Goal: Task Accomplishment & Management: Manage account settings

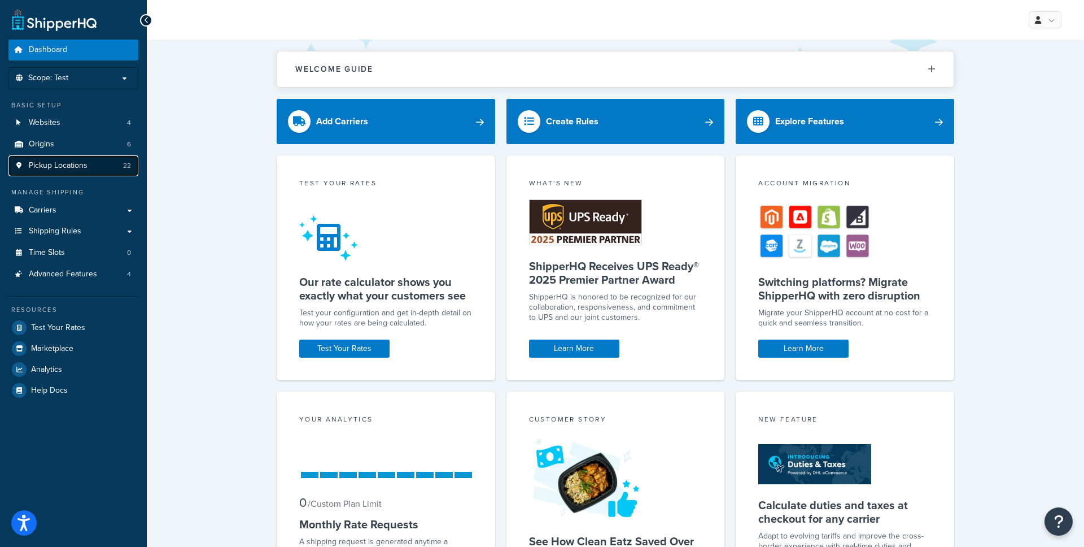
click at [103, 164] on link "Pickup Locations 22" at bounding box center [73, 165] width 130 height 21
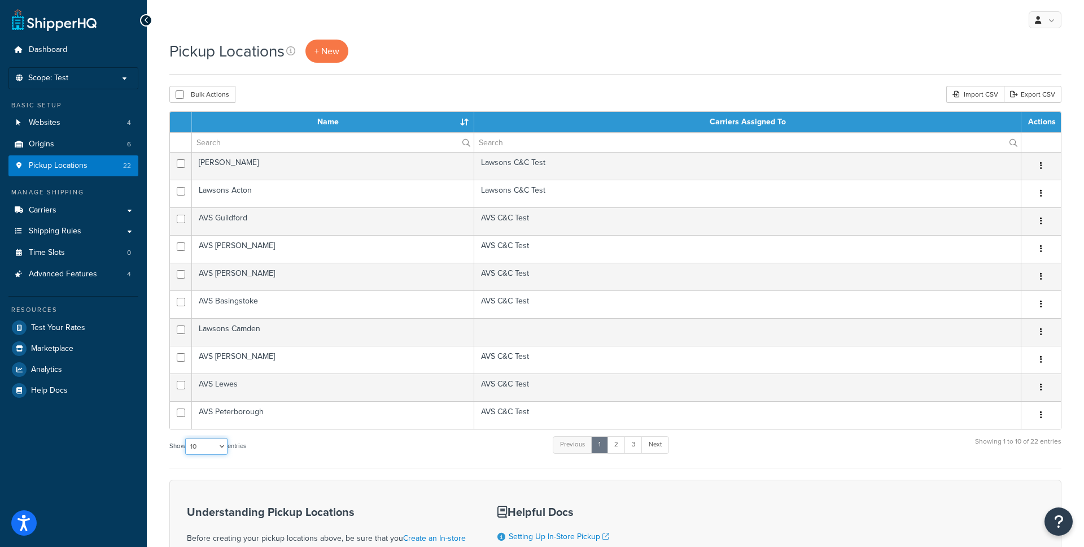
click at [214, 448] on select "10 15 25 50 100 1000" at bounding box center [206, 446] width 42 height 17
select select "100"
click at [186, 438] on select "10 15 25 50 100 1000" at bounding box center [206, 446] width 42 height 17
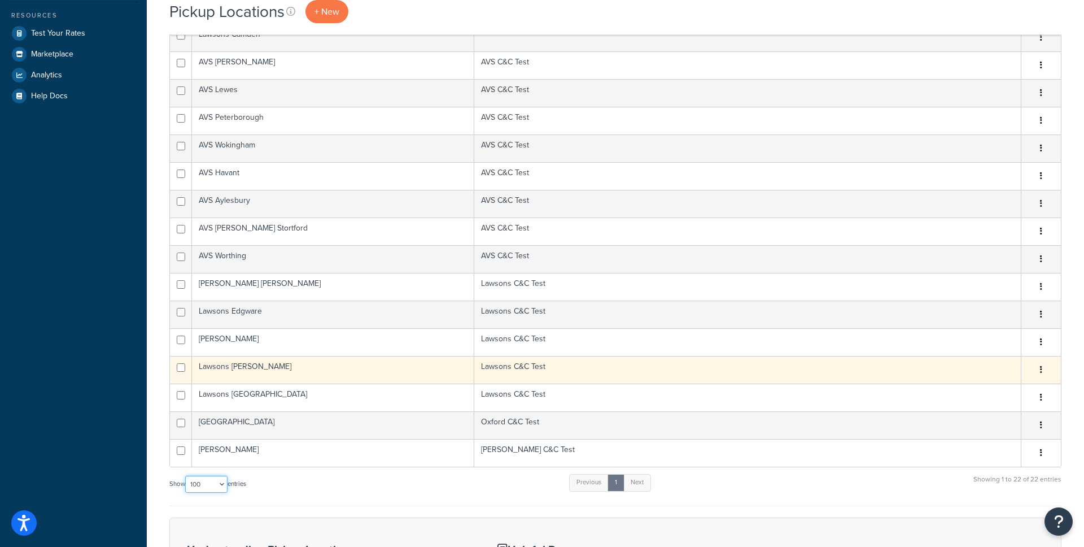
scroll to position [295, 0]
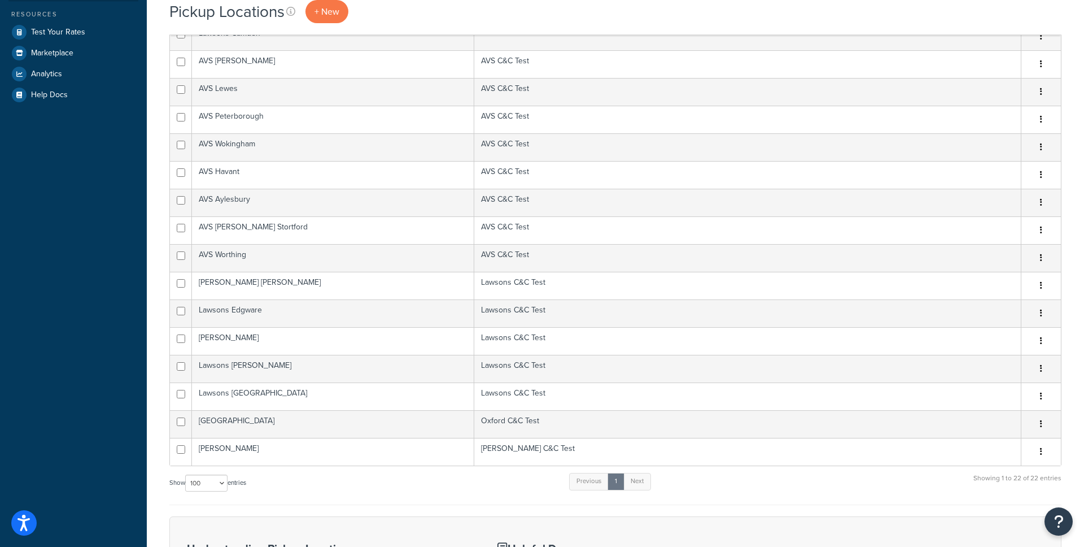
click at [385, 501] on div "Show 10 15 25 50 100 1000 entries Previous 1 Next Showing 1 to 22 of 22 entries" at bounding box center [615, 488] width 892 height 33
click at [639, 476] on link "Next" at bounding box center [637, 481] width 28 height 17
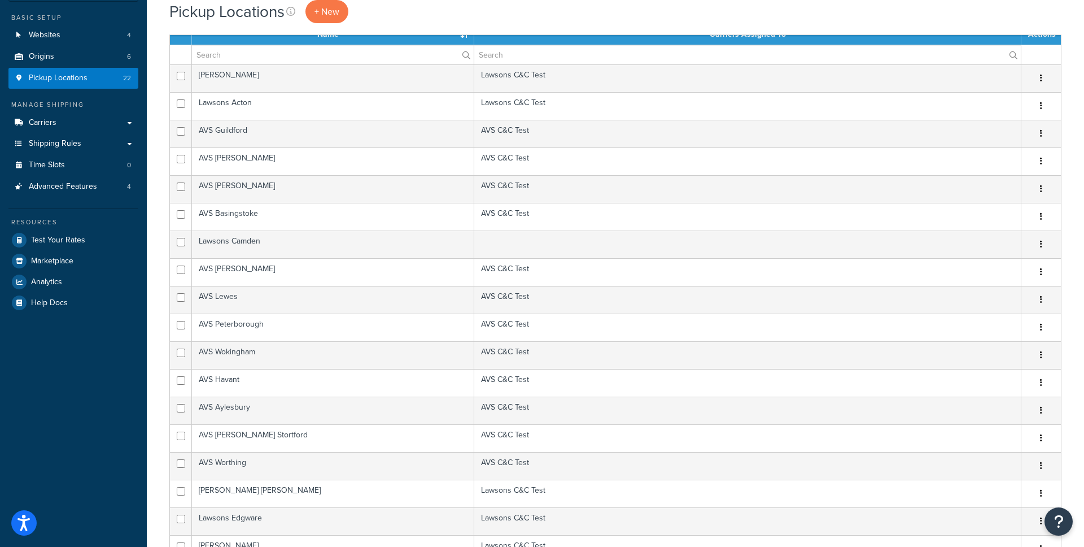
scroll to position [58, 0]
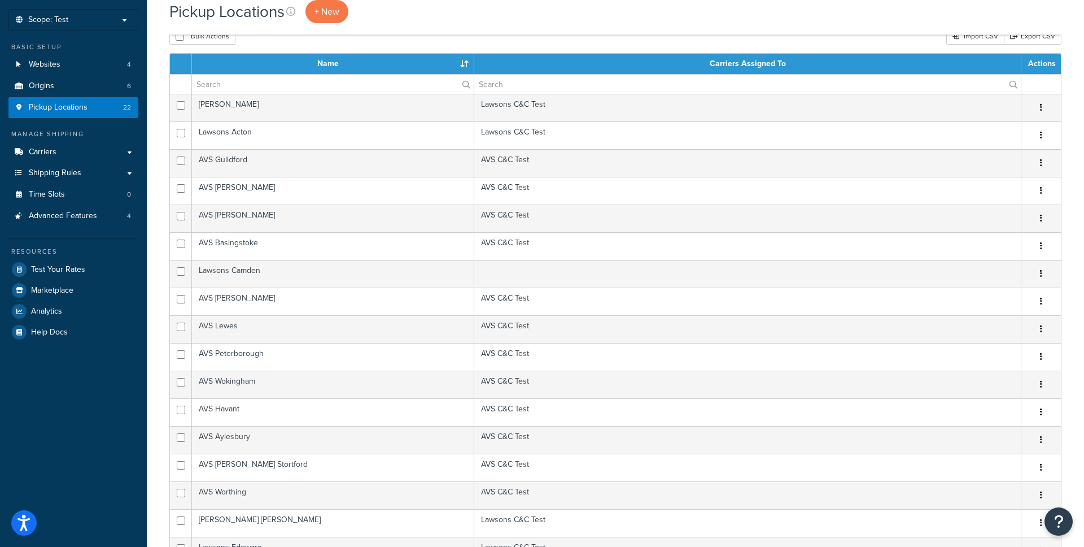
click at [330, 65] on th "Name" at bounding box center [333, 64] width 282 height 20
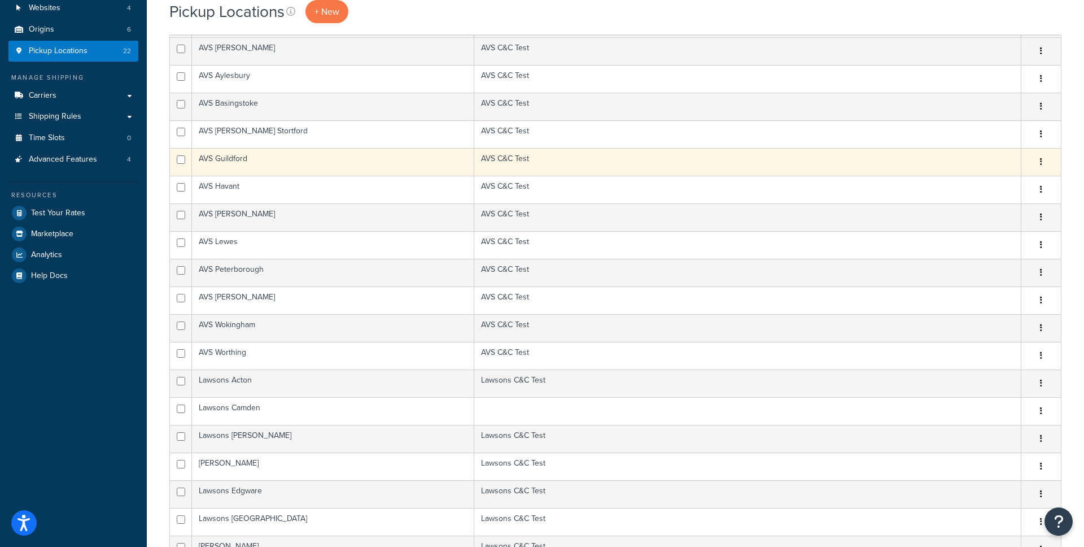
scroll to position [0, 0]
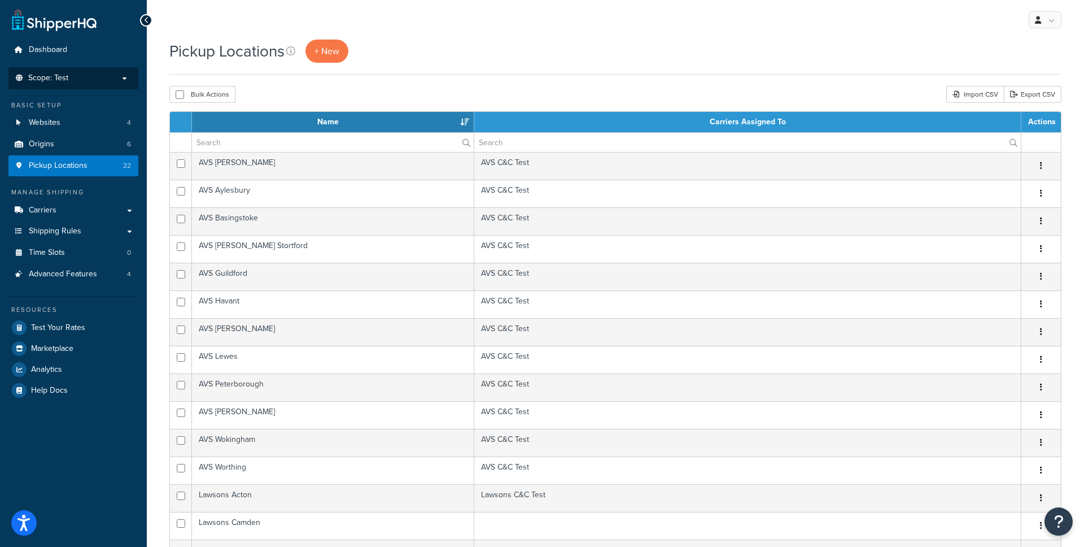
click at [94, 81] on p "Scope: Test" at bounding box center [74, 78] width 120 height 10
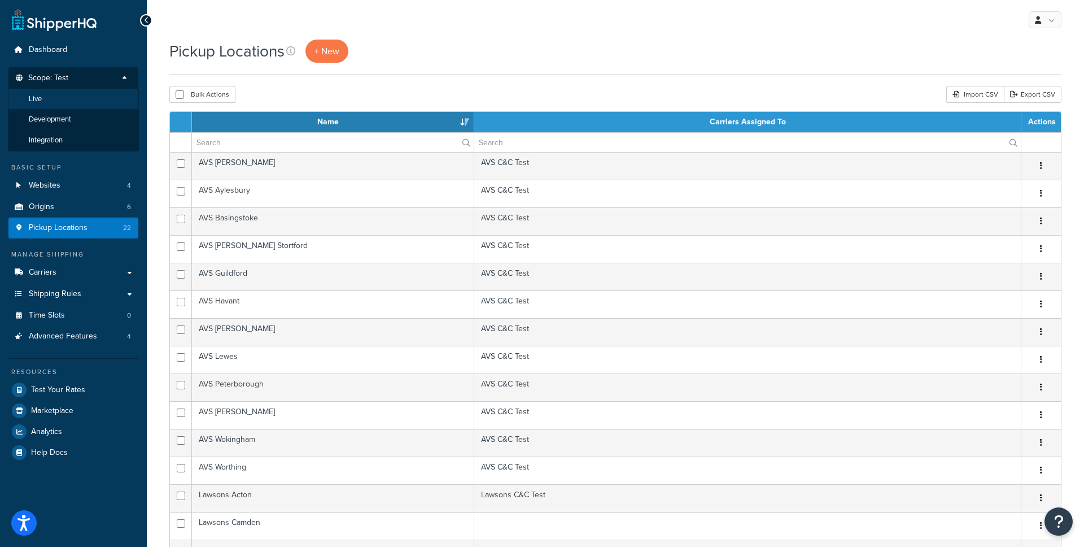
click at [46, 101] on li "Live" at bounding box center [73, 99] width 131 height 21
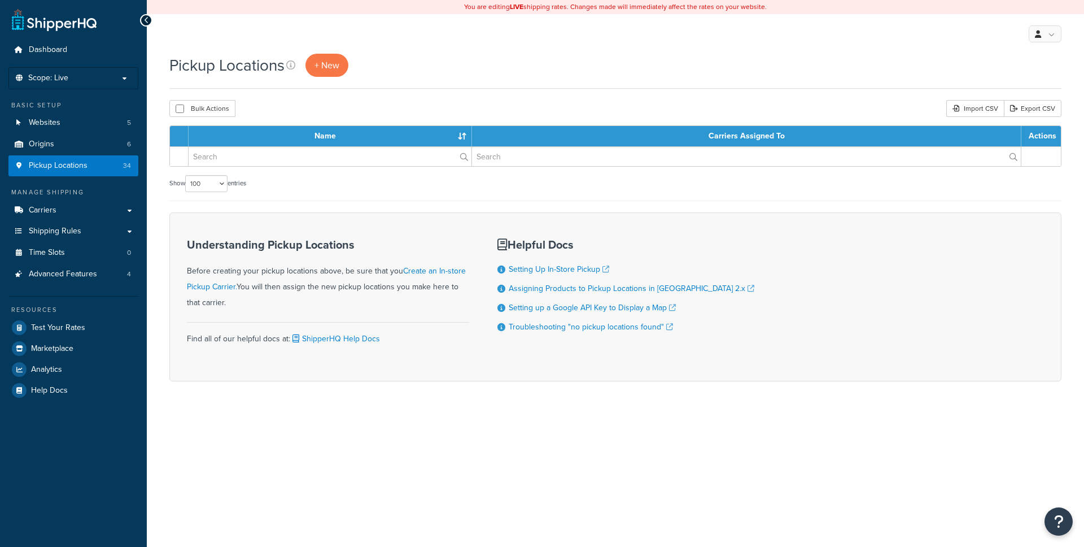
select select "100"
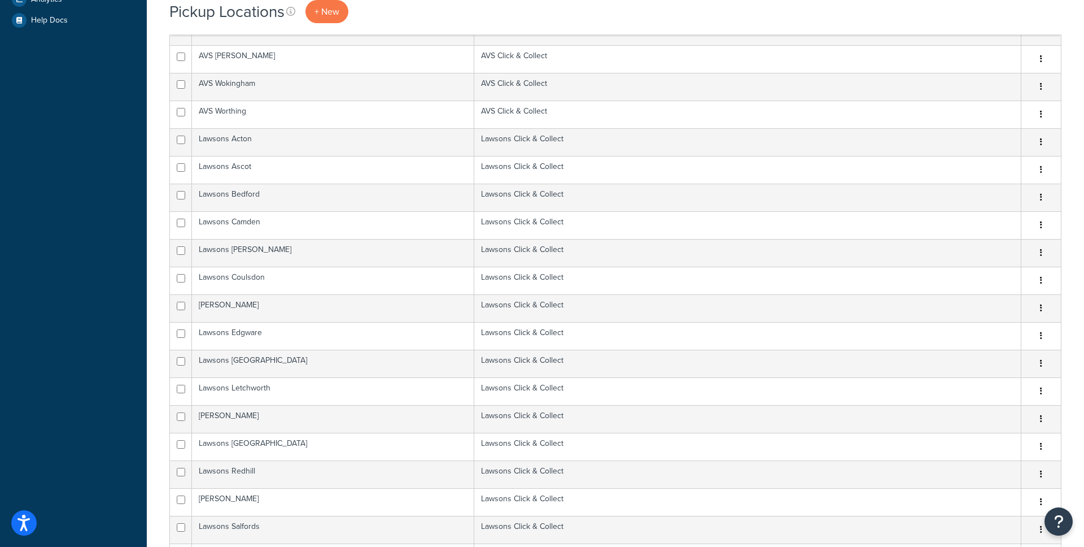
scroll to position [762, 0]
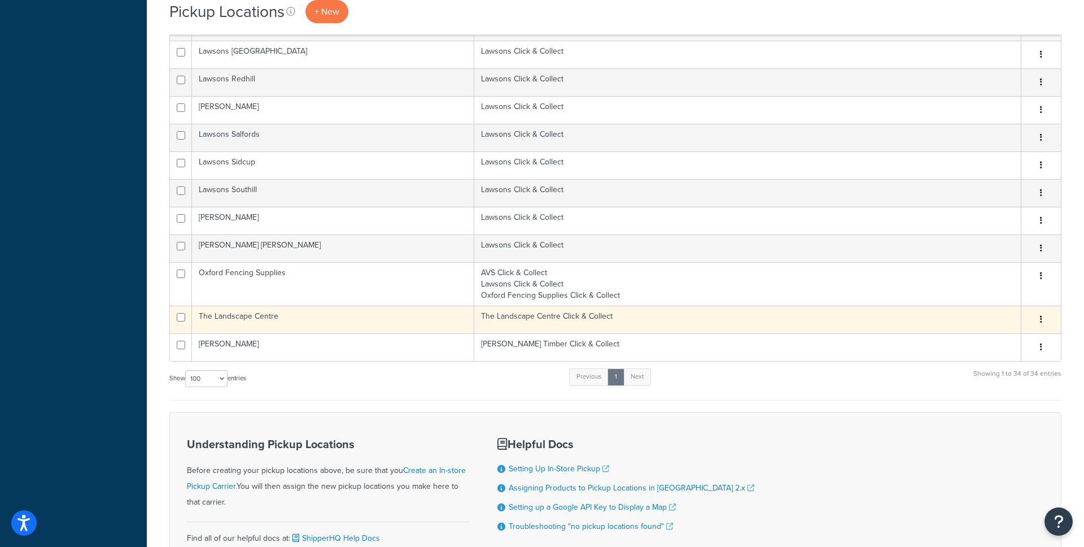
click at [281, 321] on td "The Landscape Centre" at bounding box center [333, 320] width 282 height 28
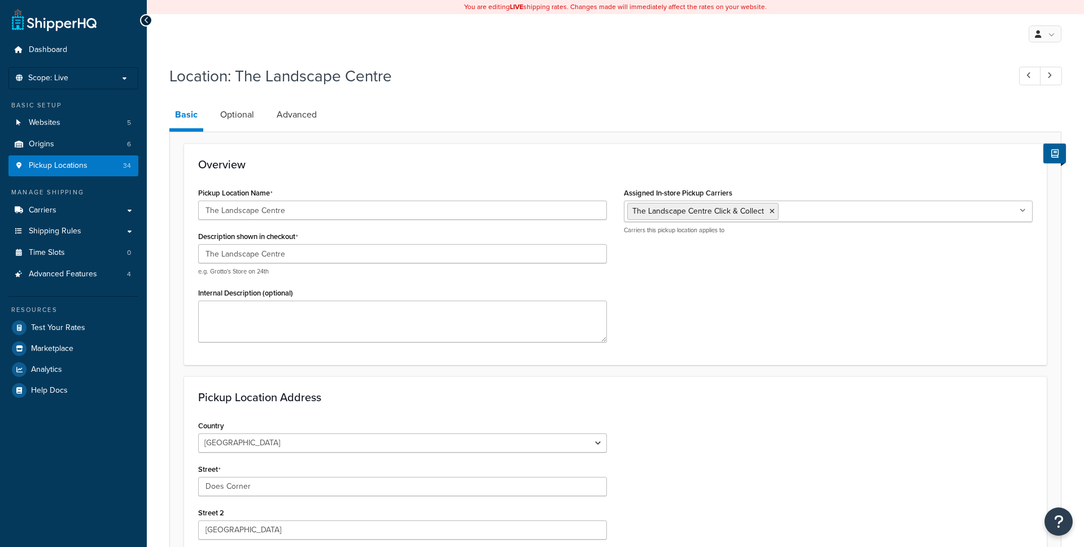
select select "1226"
drag, startPoint x: 294, startPoint y: 114, endPoint x: 308, endPoint y: 116, distance: 14.4
click at [294, 114] on link "Advanced" at bounding box center [296, 114] width 51 height 27
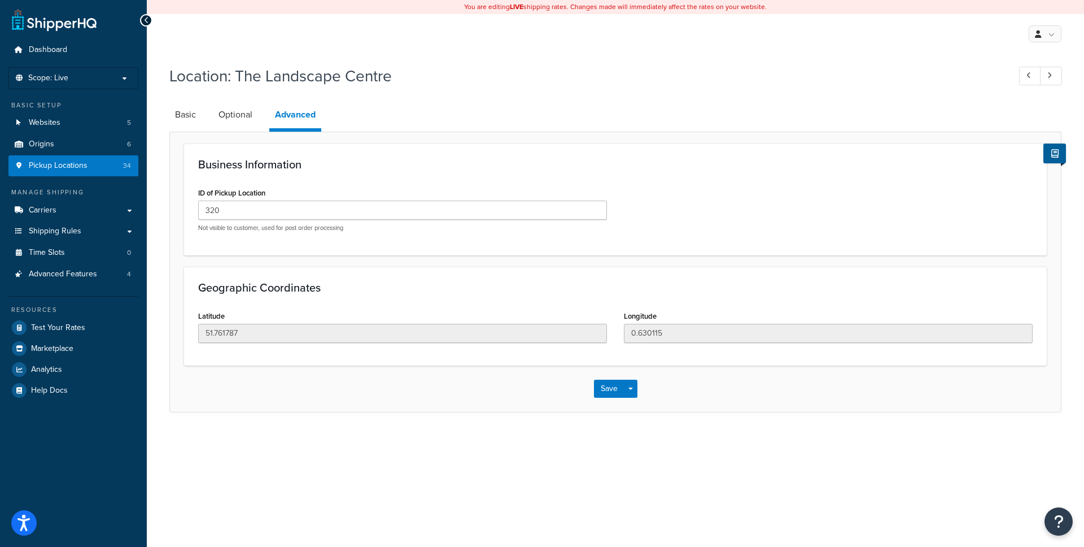
click at [206, 116] on li "Basic" at bounding box center [190, 114] width 43 height 27
drag, startPoint x: 186, startPoint y: 117, endPoint x: 195, endPoint y: 121, distance: 9.6
click at [186, 117] on link "Basic" at bounding box center [185, 114] width 32 height 27
select select "1226"
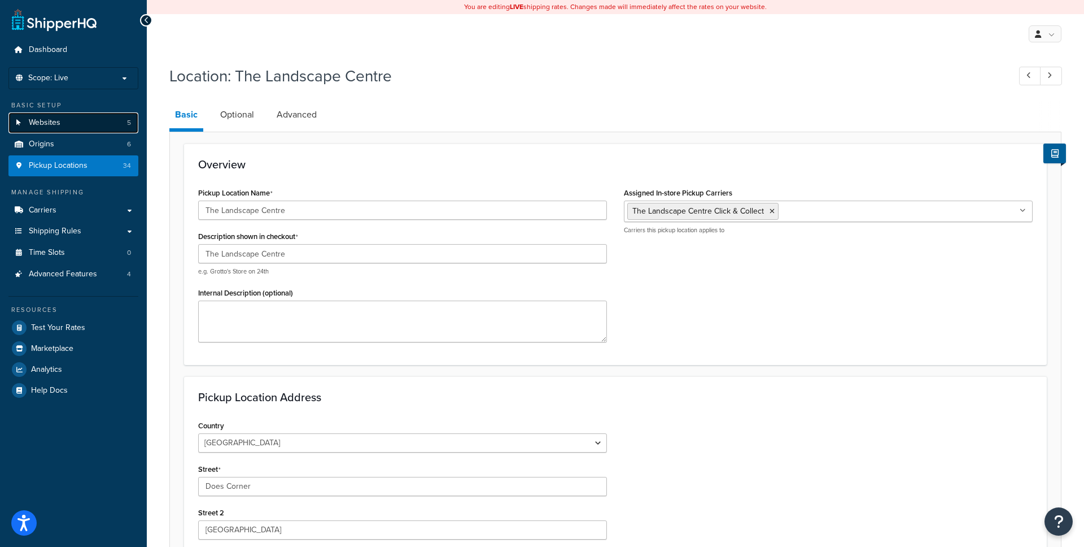
click at [57, 127] on span "Websites" at bounding box center [45, 123] width 32 height 10
